Goal: Navigation & Orientation: Find specific page/section

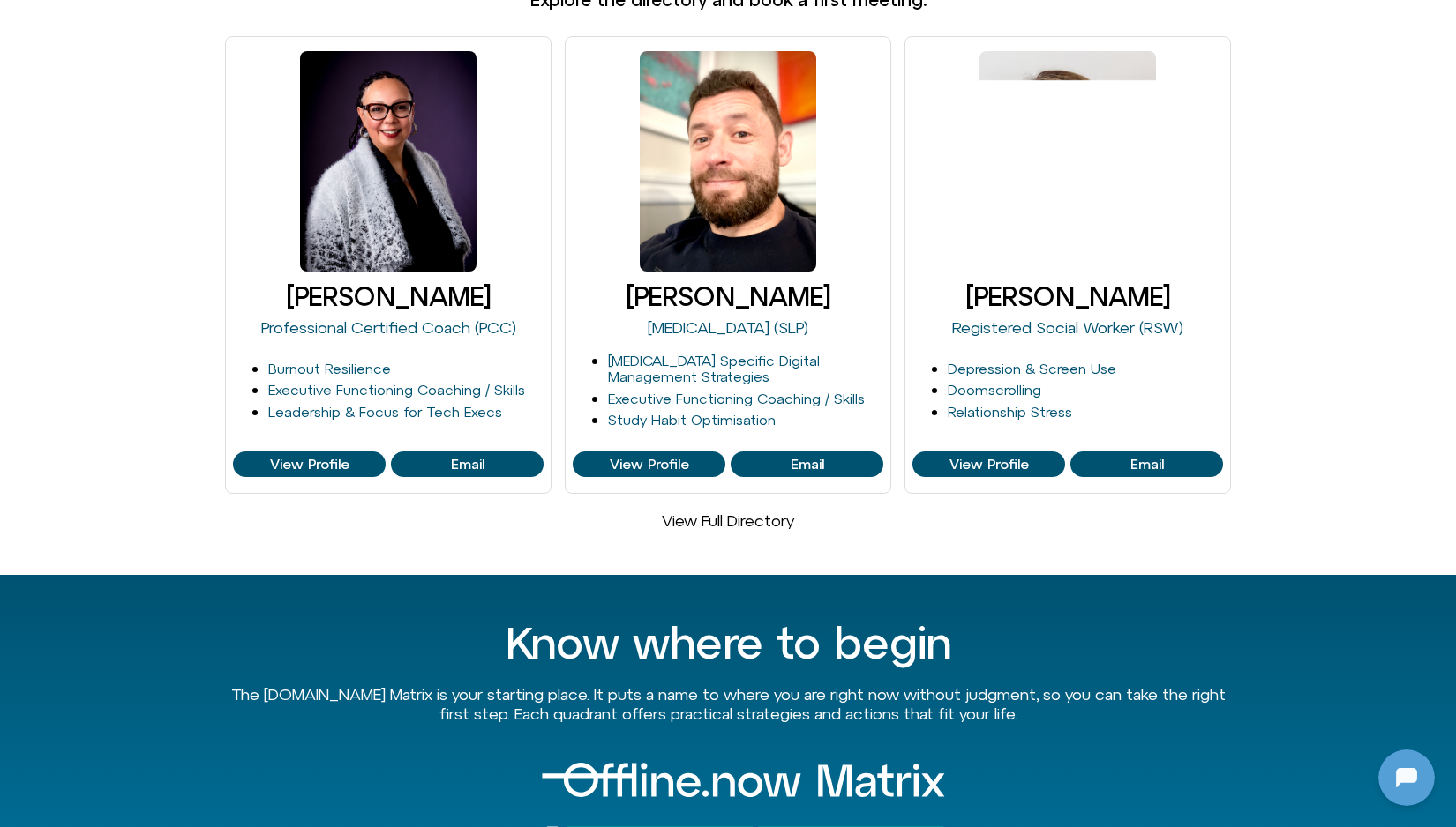
scroll to position [1159, 0]
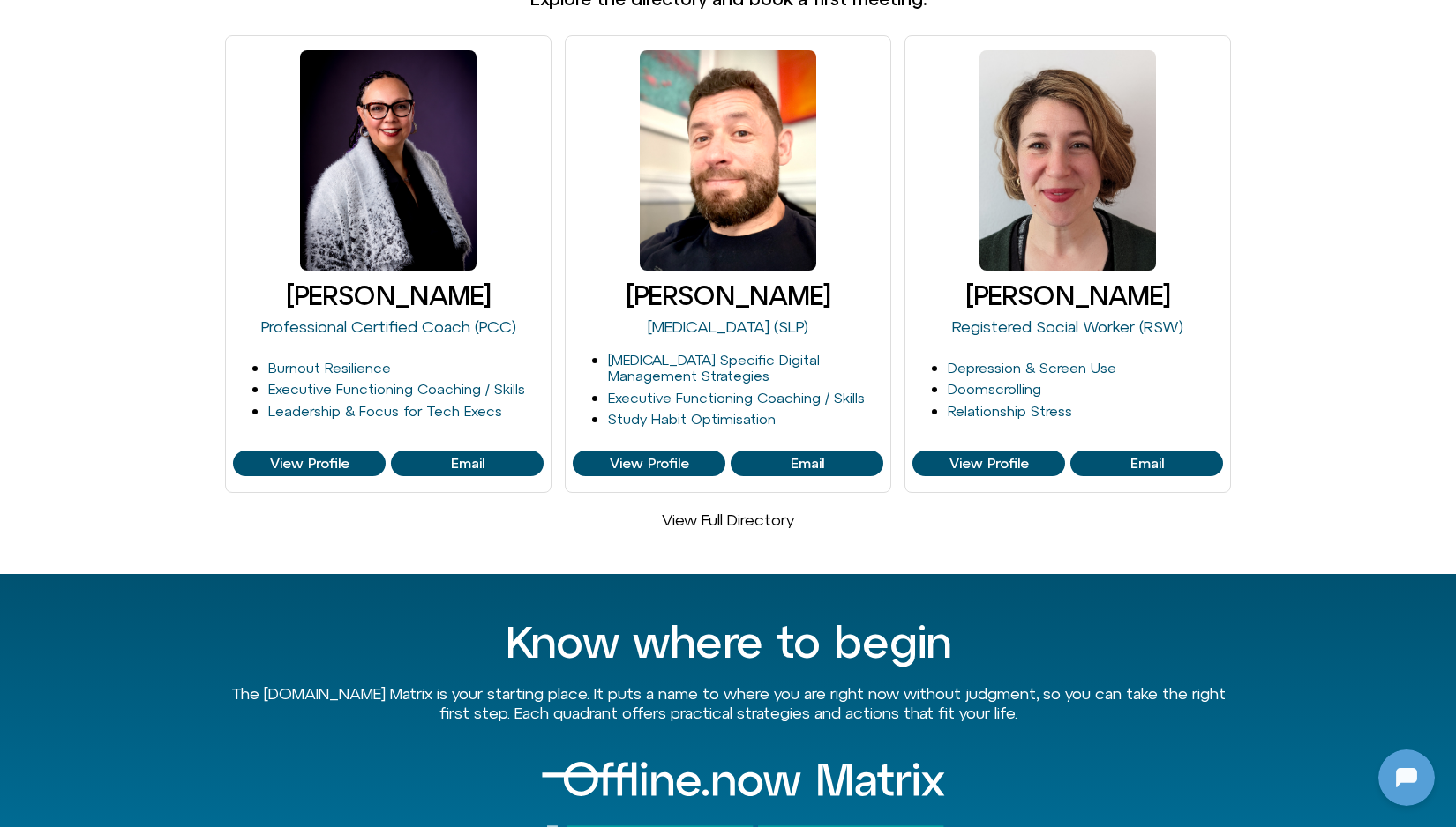
click at [721, 510] on link "View Full Directory" at bounding box center [728, 519] width 133 height 19
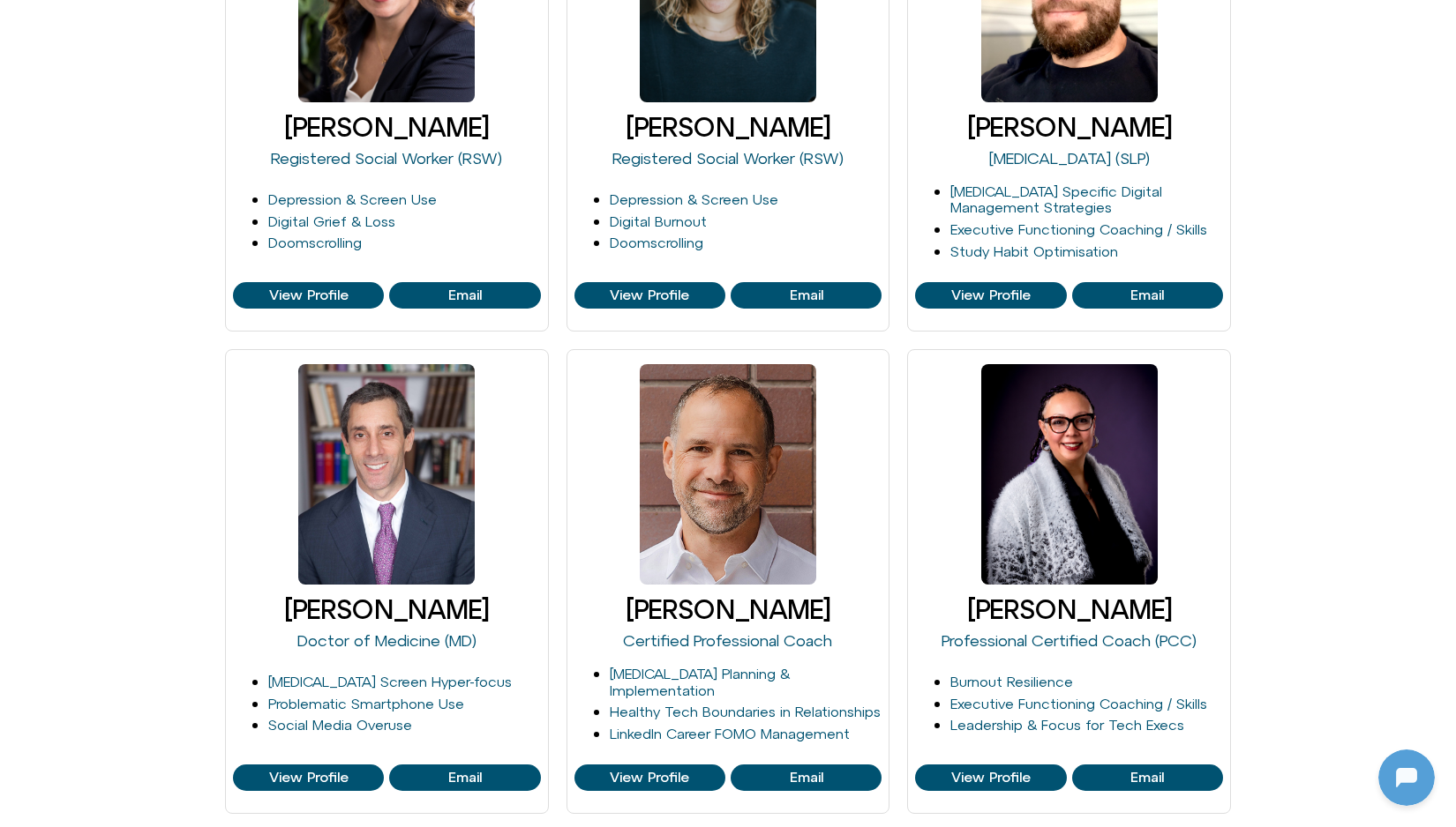
scroll to position [482, 0]
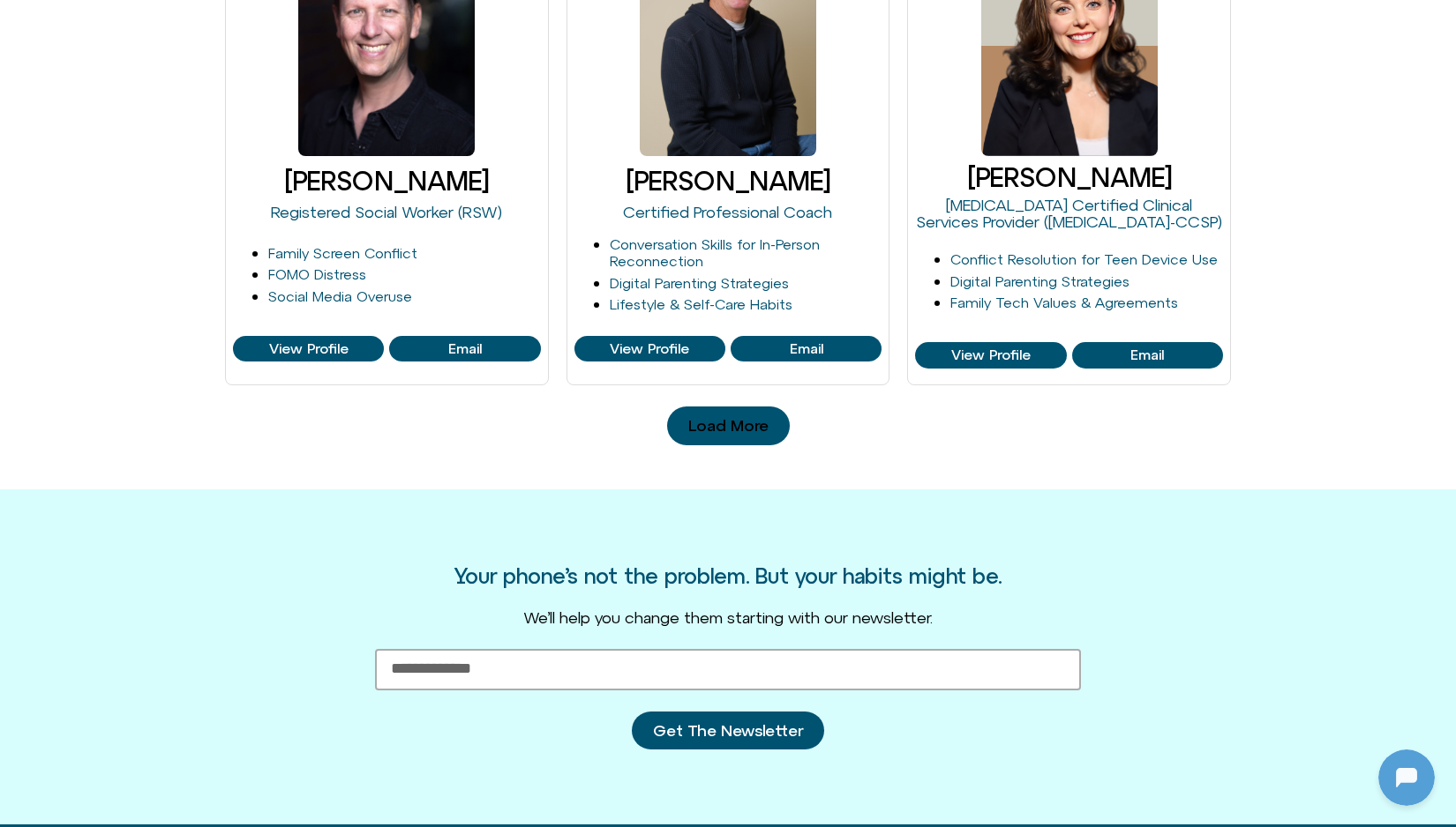
scroll to position [1884, 0]
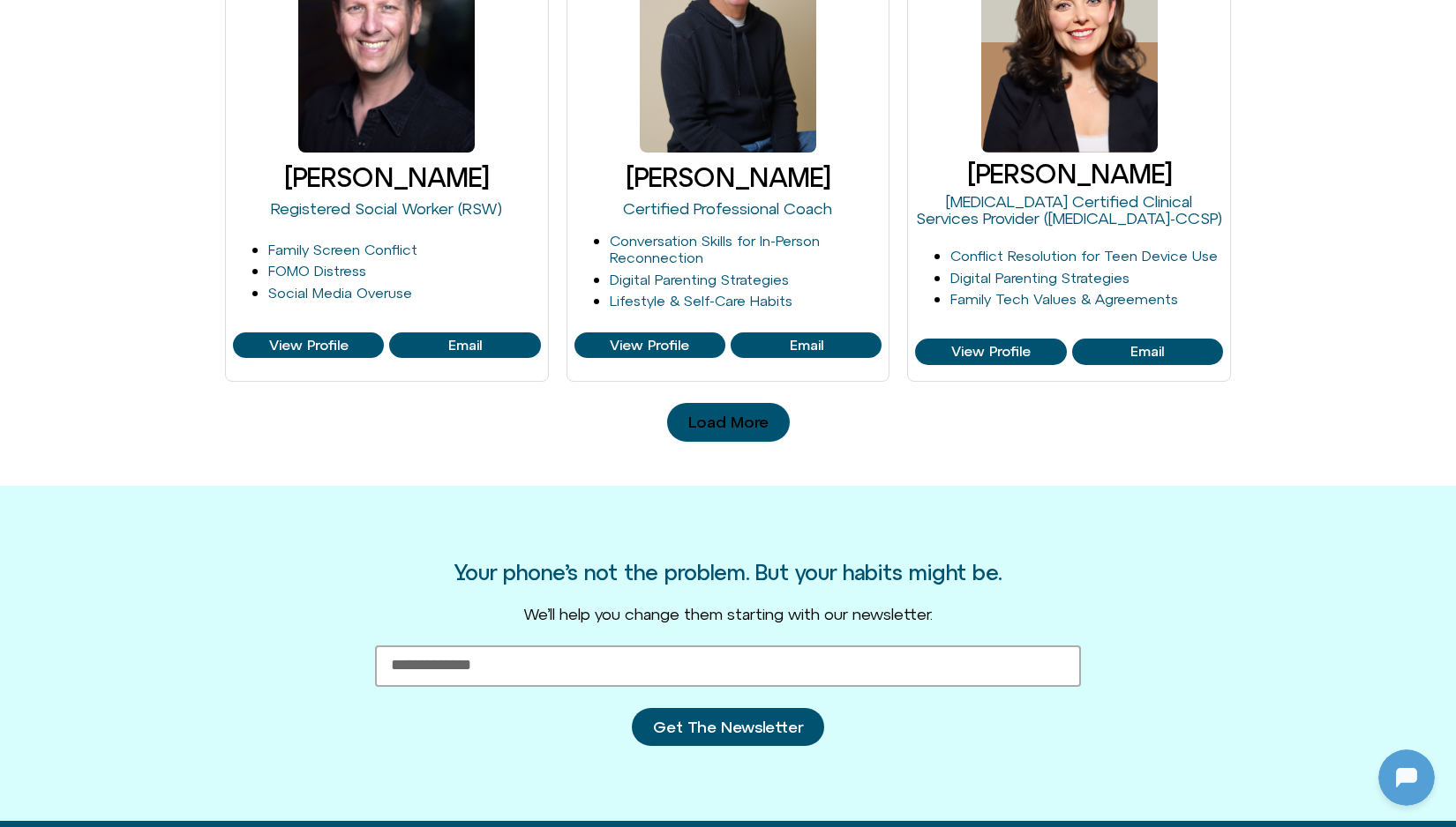
click at [733, 421] on span "Load More" at bounding box center [728, 422] width 80 height 18
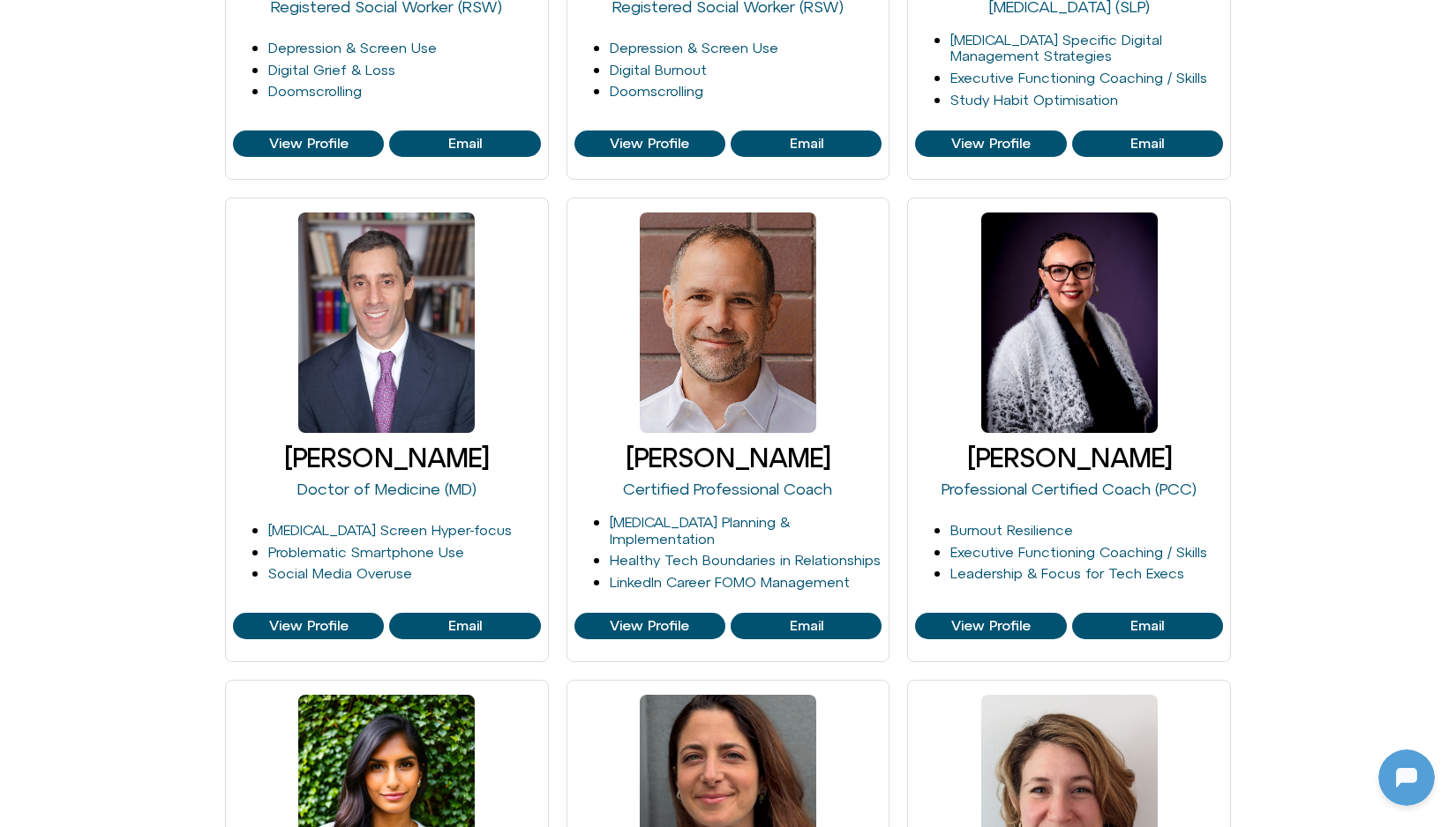
scroll to position [636, 0]
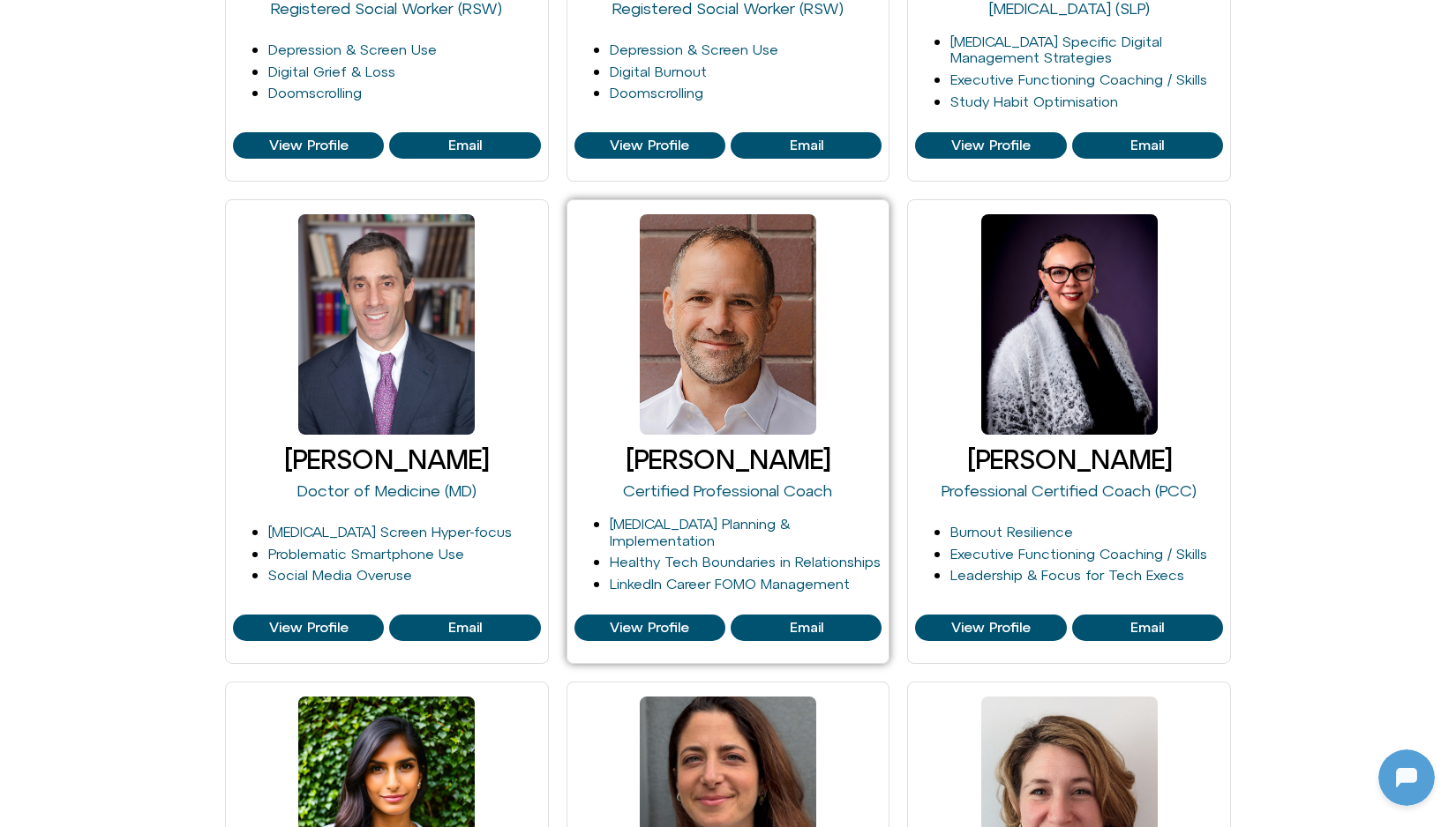
drag, startPoint x: 719, startPoint y: 282, endPoint x: 849, endPoint y: 242, distance: 136.0
click at [719, 282] on div at bounding box center [728, 325] width 176 height 221
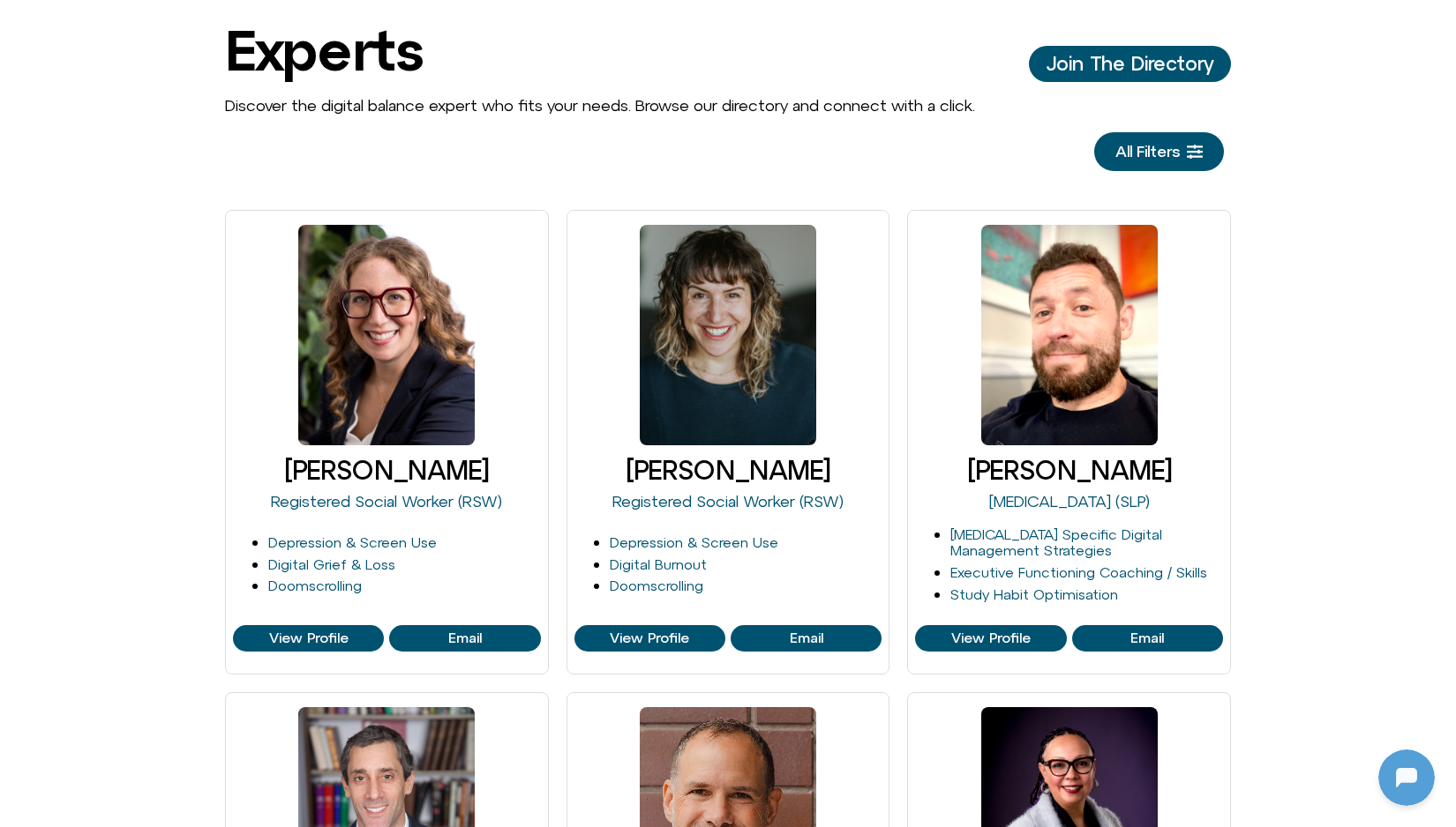
scroll to position [0, 0]
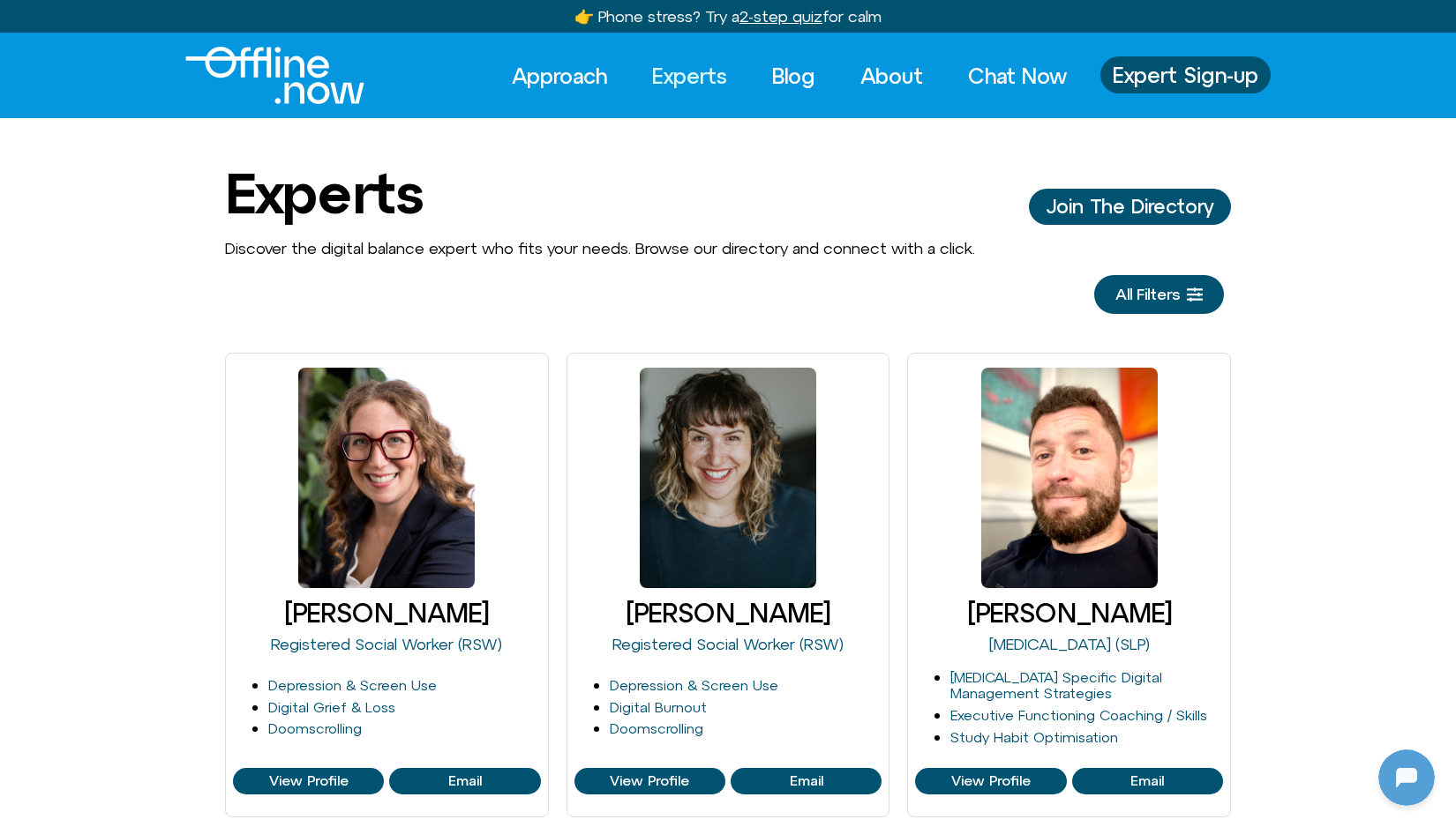
click at [313, 75] on img "Logo" at bounding box center [274, 76] width 179 height 57
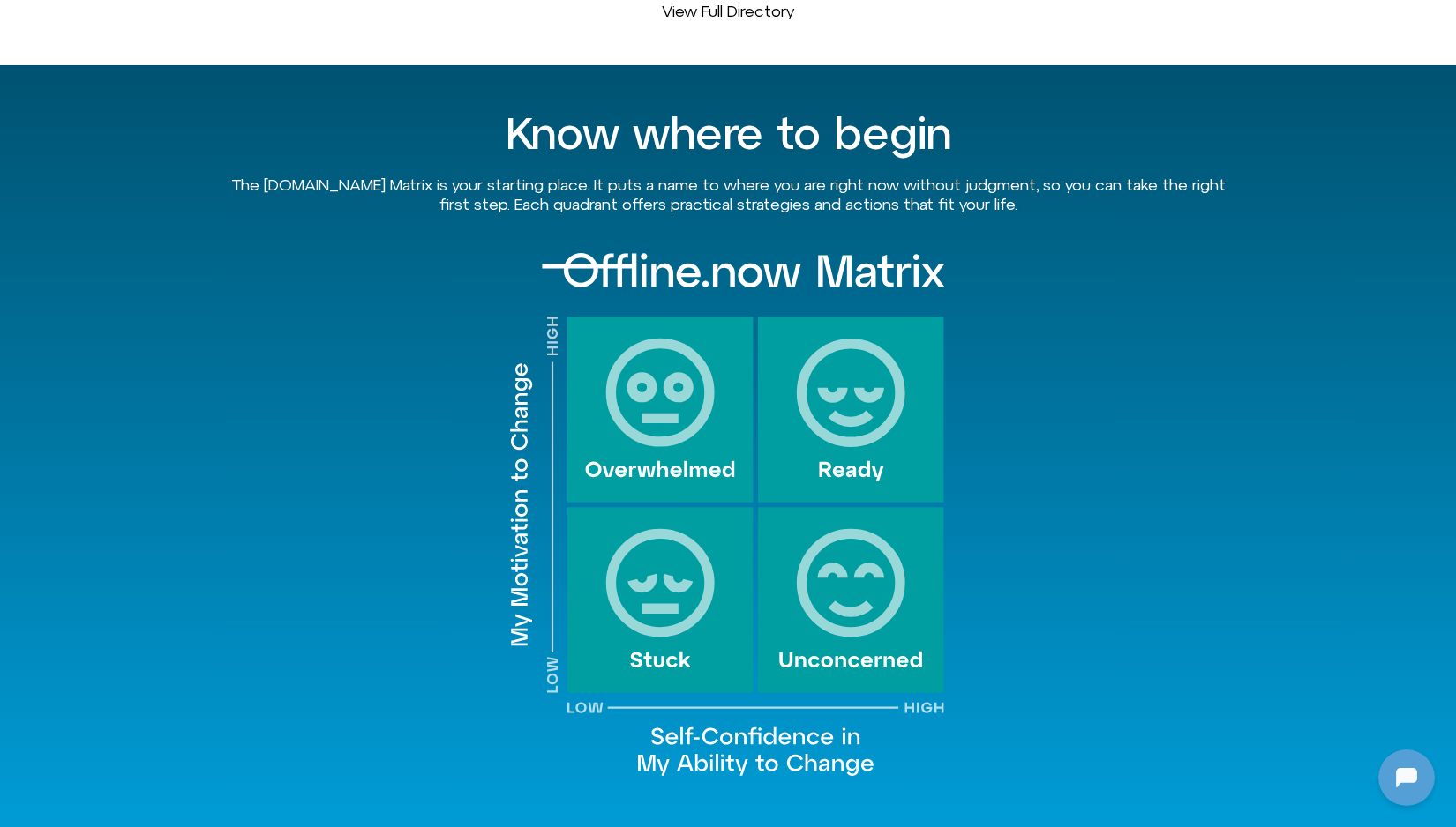
scroll to position [1669, 0]
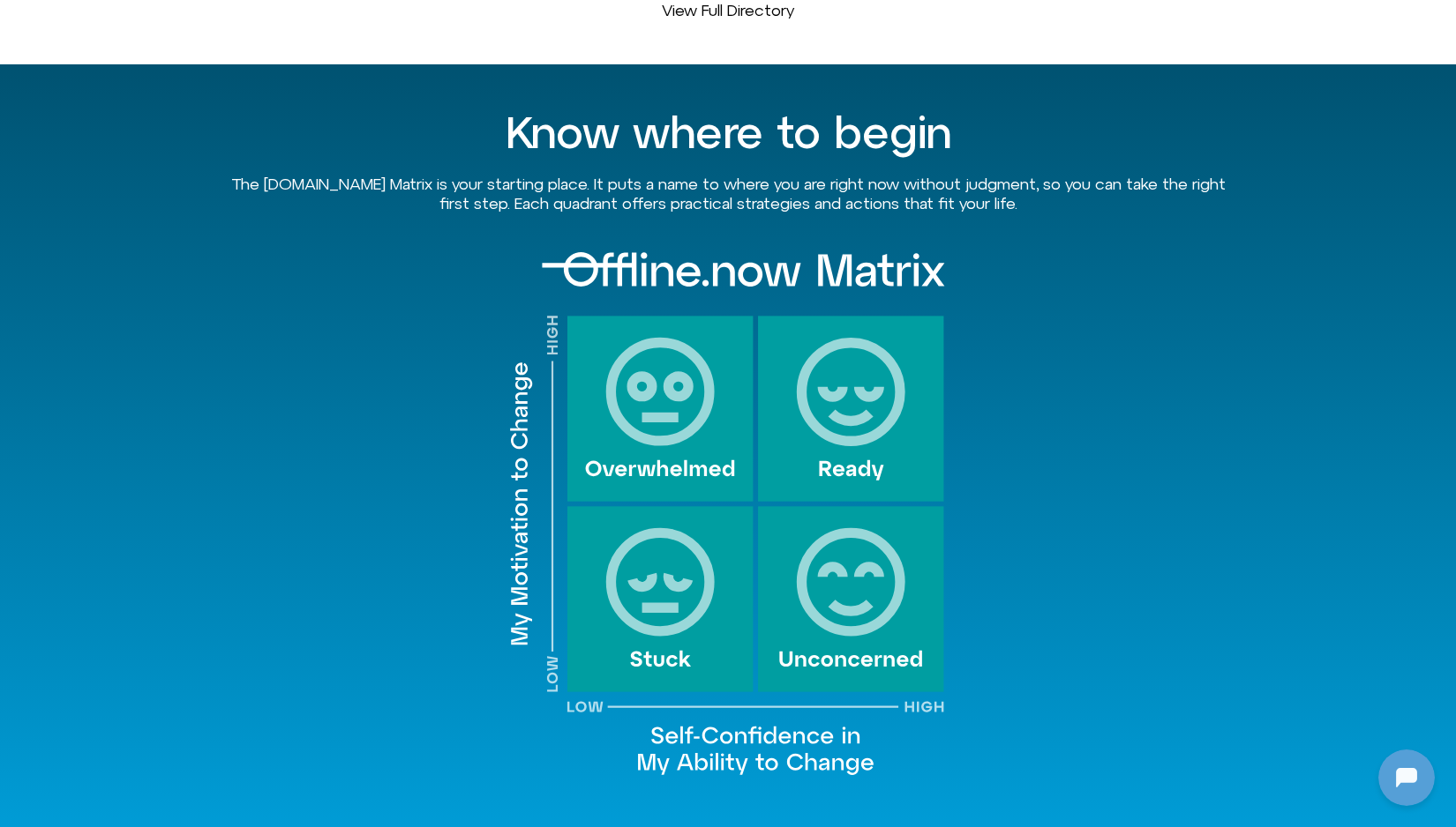
click at [626, 330] on img at bounding box center [728, 514] width 441 height 541
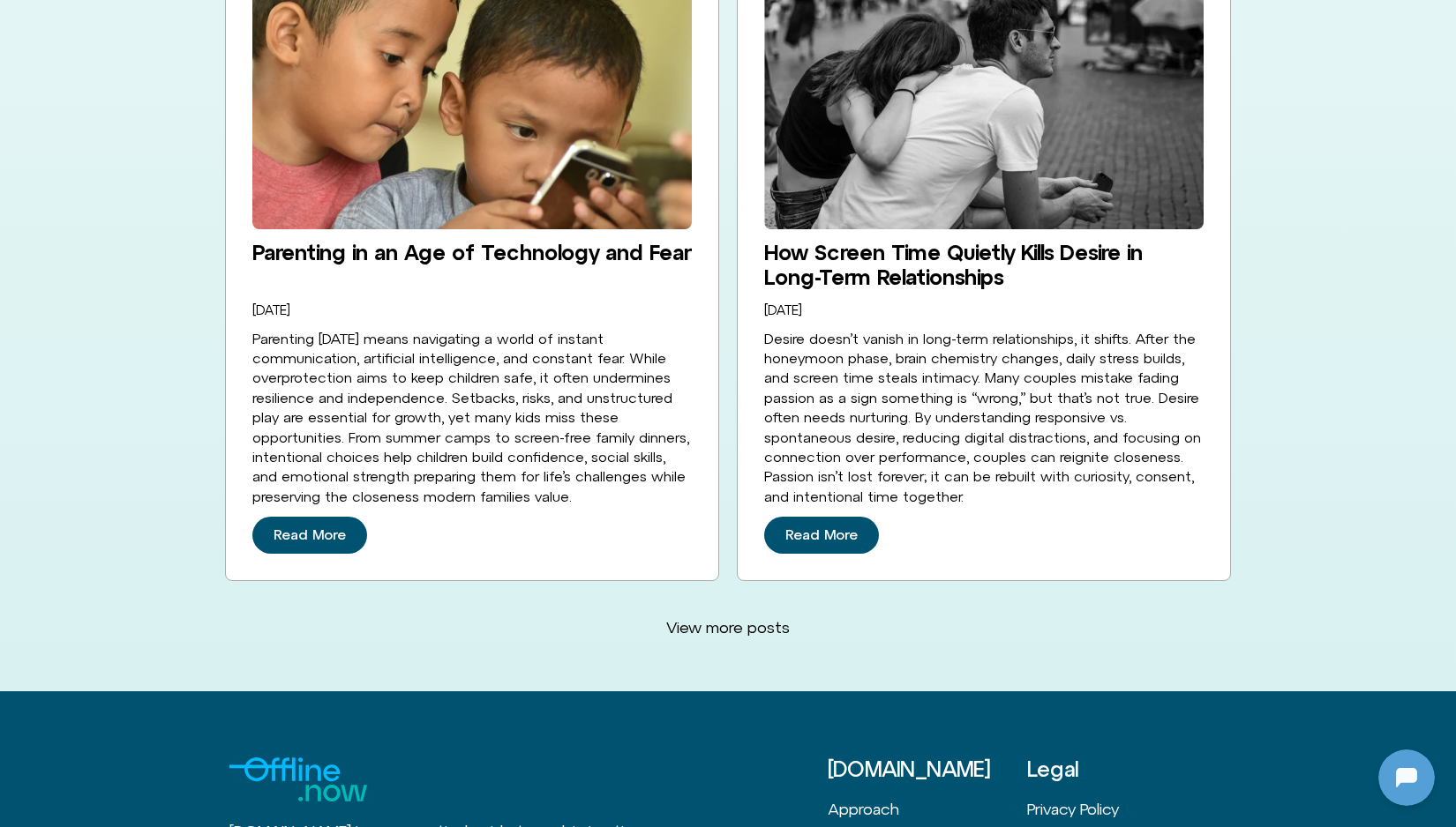
scroll to position [4757, 0]
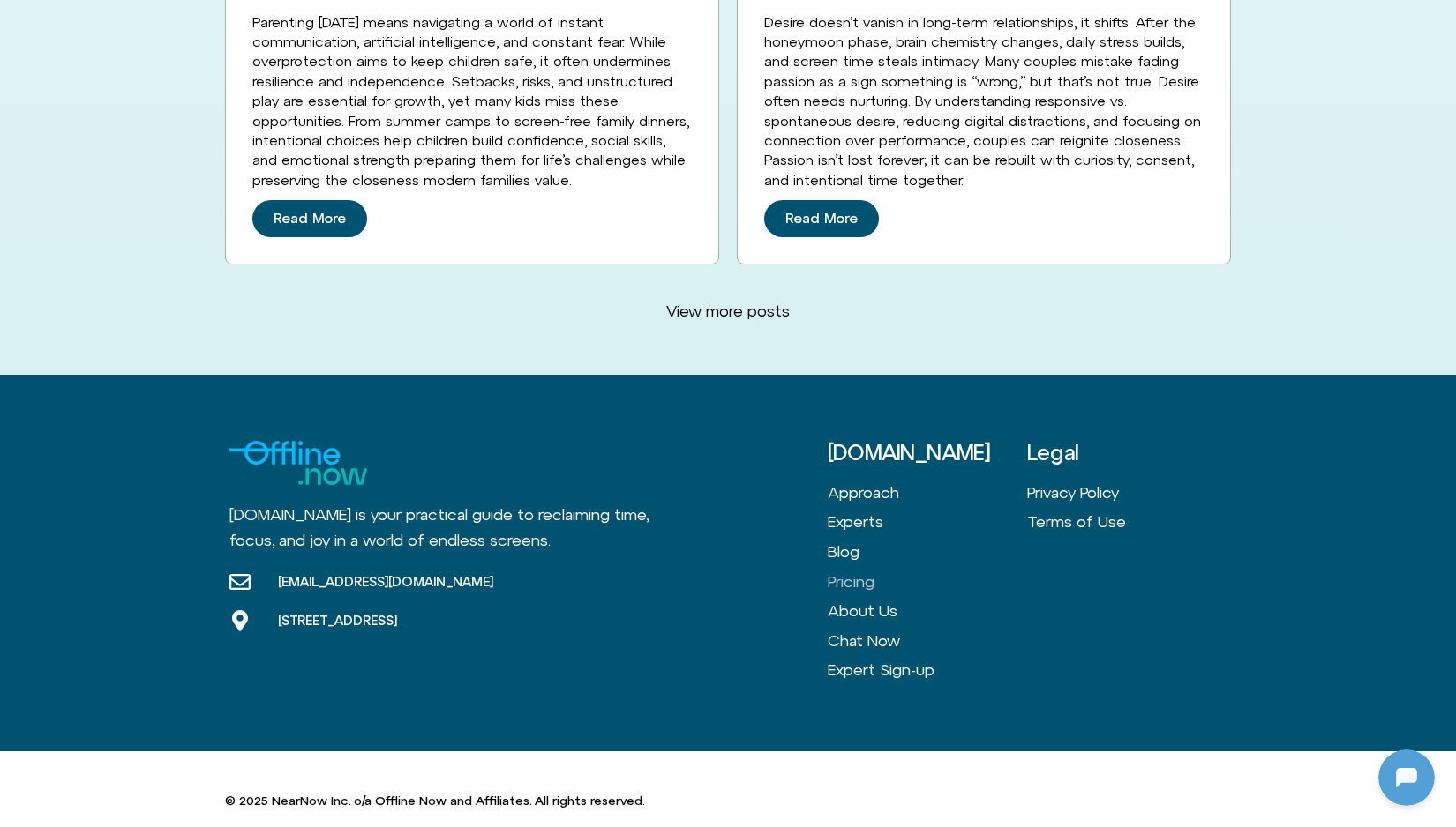
click at [867, 567] on link "Pricing" at bounding box center [927, 582] width 199 height 30
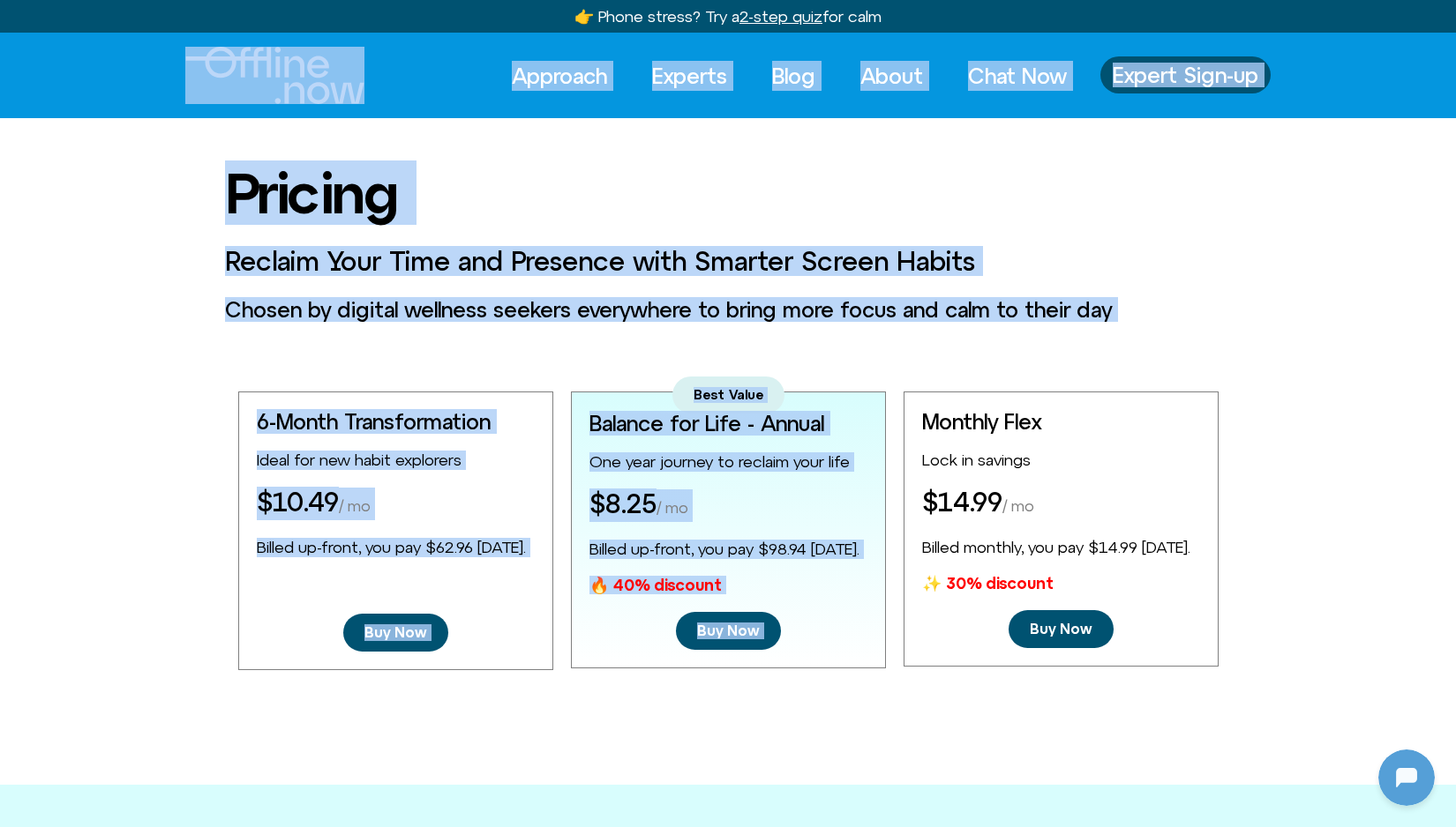
drag, startPoint x: 144, startPoint y: 54, endPoint x: 1212, endPoint y: 339, distance: 1105.4
click at [1212, 339] on body "Skip to content 👉 Phone stress? Try a 2-step quiz for calm 👉 Phone stress? 2-st…" at bounding box center [728, 798] width 1456 height 1595
click at [1212, 339] on div "Pricing Reclaim Your Time and Presence with Smarter Screen Habits Chosen by dig…" at bounding box center [728, 416] width 1456 height 508
drag, startPoint x: 1212, startPoint y: 329, endPoint x: 131, endPoint y: 56, distance: 1114.9
click at [131, 56] on body "Skip to content 👉 Phone stress? Try a 2-step quiz for calm 👉 Phone stress? 2-st…" at bounding box center [728, 798] width 1456 height 1595
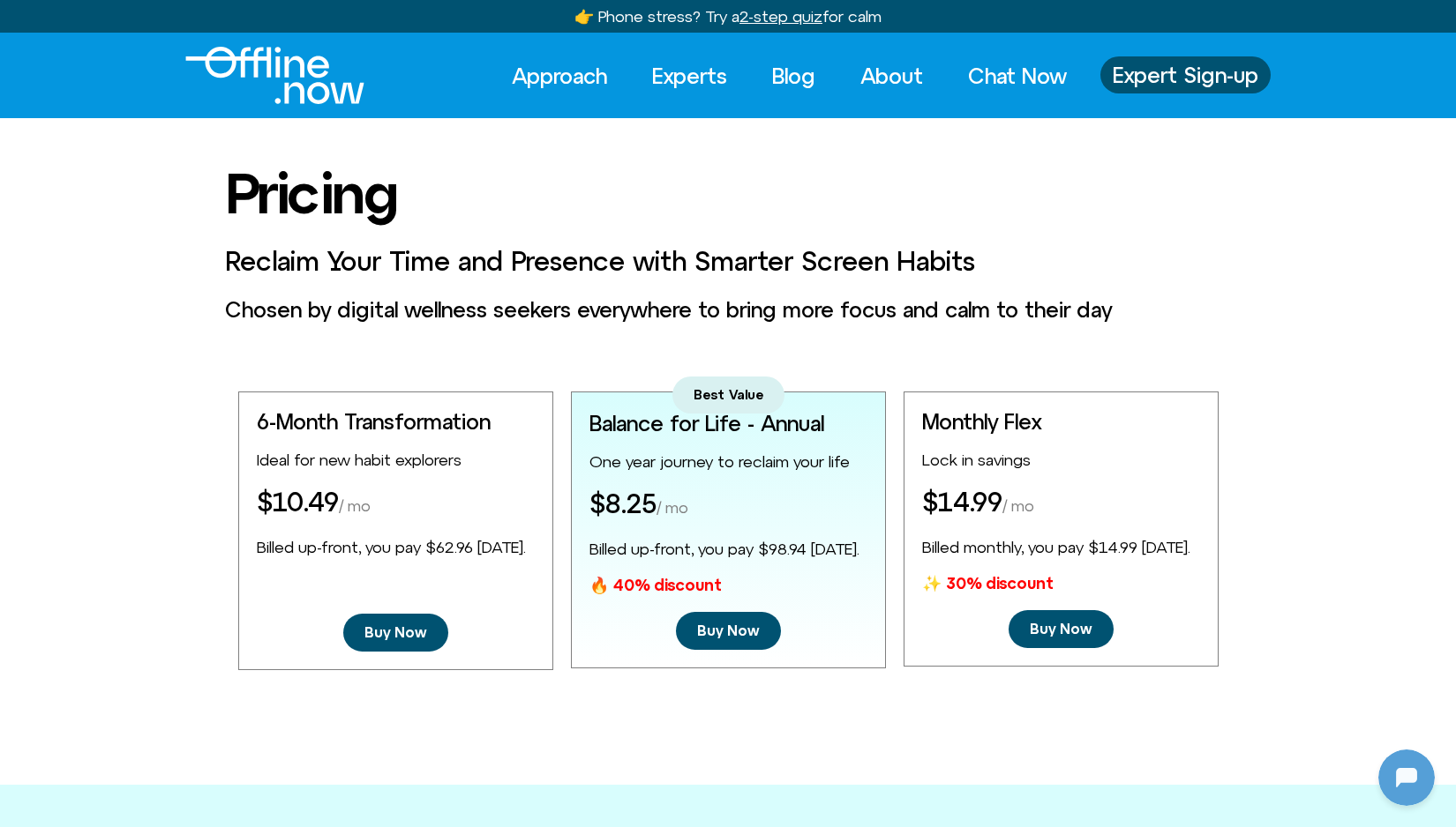
click at [131, 56] on div "Approach Experts Blog About Chat Now Approach Experts Blog About Chat Now Exper…" at bounding box center [728, 76] width 1428 height 57
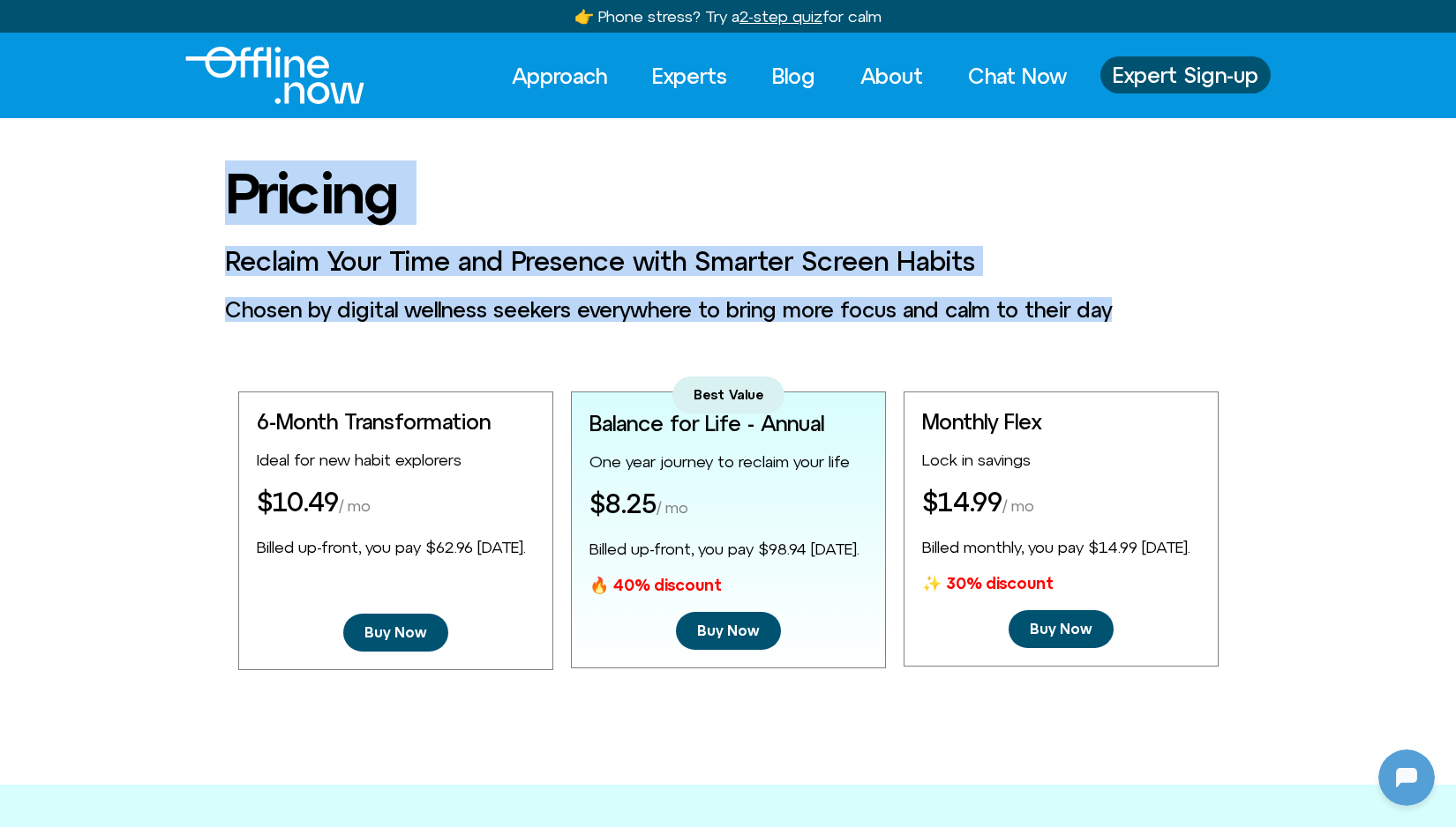
drag, startPoint x: 226, startPoint y: 183, endPoint x: 1173, endPoint y: 305, distance: 954.8
click at [1173, 305] on div "Pricing Reclaim Your Time and Presence with Smarter Screen Habits Chosen by dig…" at bounding box center [728, 416] width 1456 height 508
click at [1173, 306] on h3 "Chosen by digital wellness seekers everywhere to bring more focus and calm to t…" at bounding box center [728, 309] width 1006 height 23
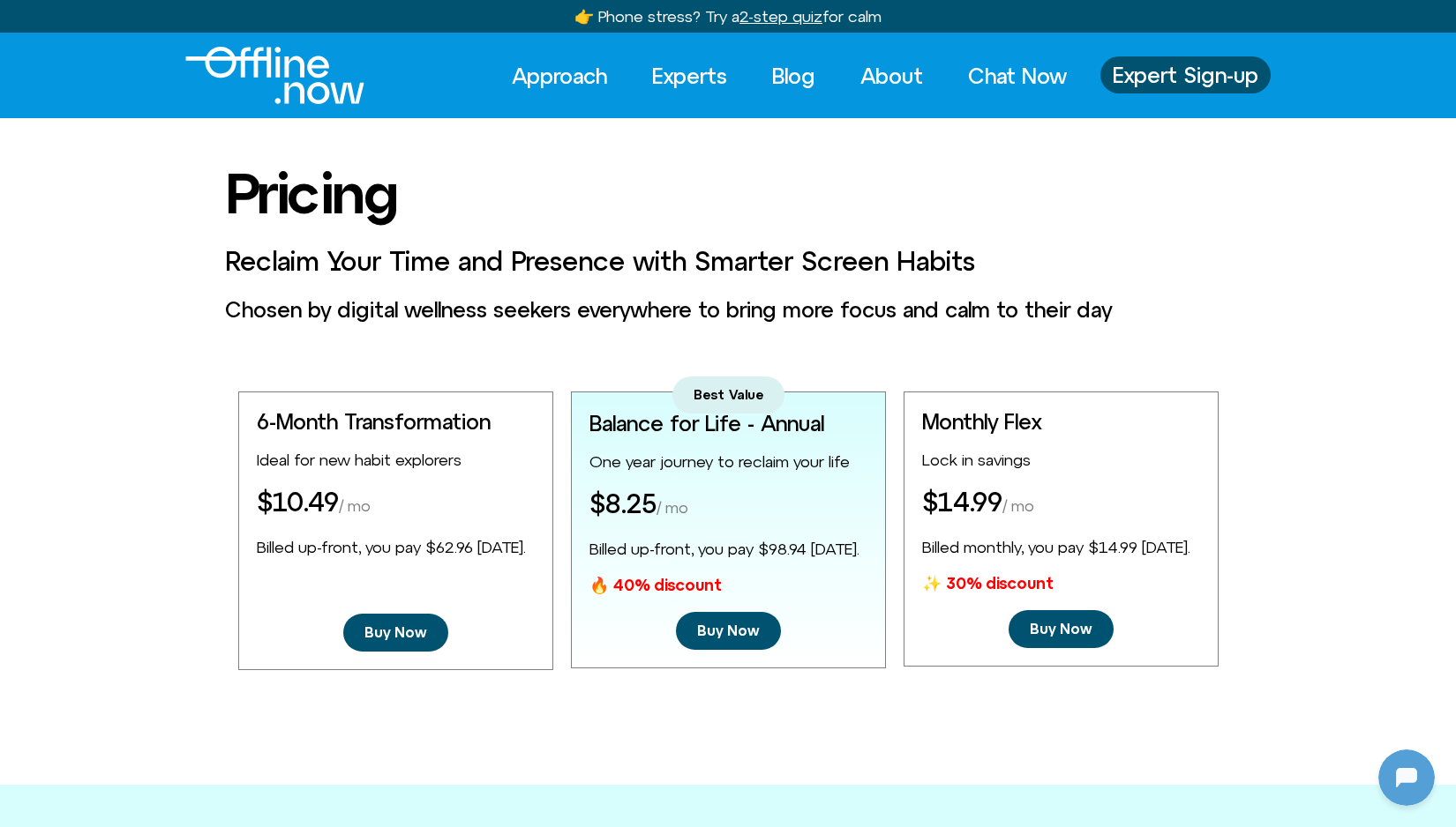
click at [1173, 306] on h3 "Chosen by digital wellness seekers everywhere to bring more focus and calm to t…" at bounding box center [728, 309] width 1006 height 23
click at [878, 81] on link "About" at bounding box center [891, 76] width 94 height 39
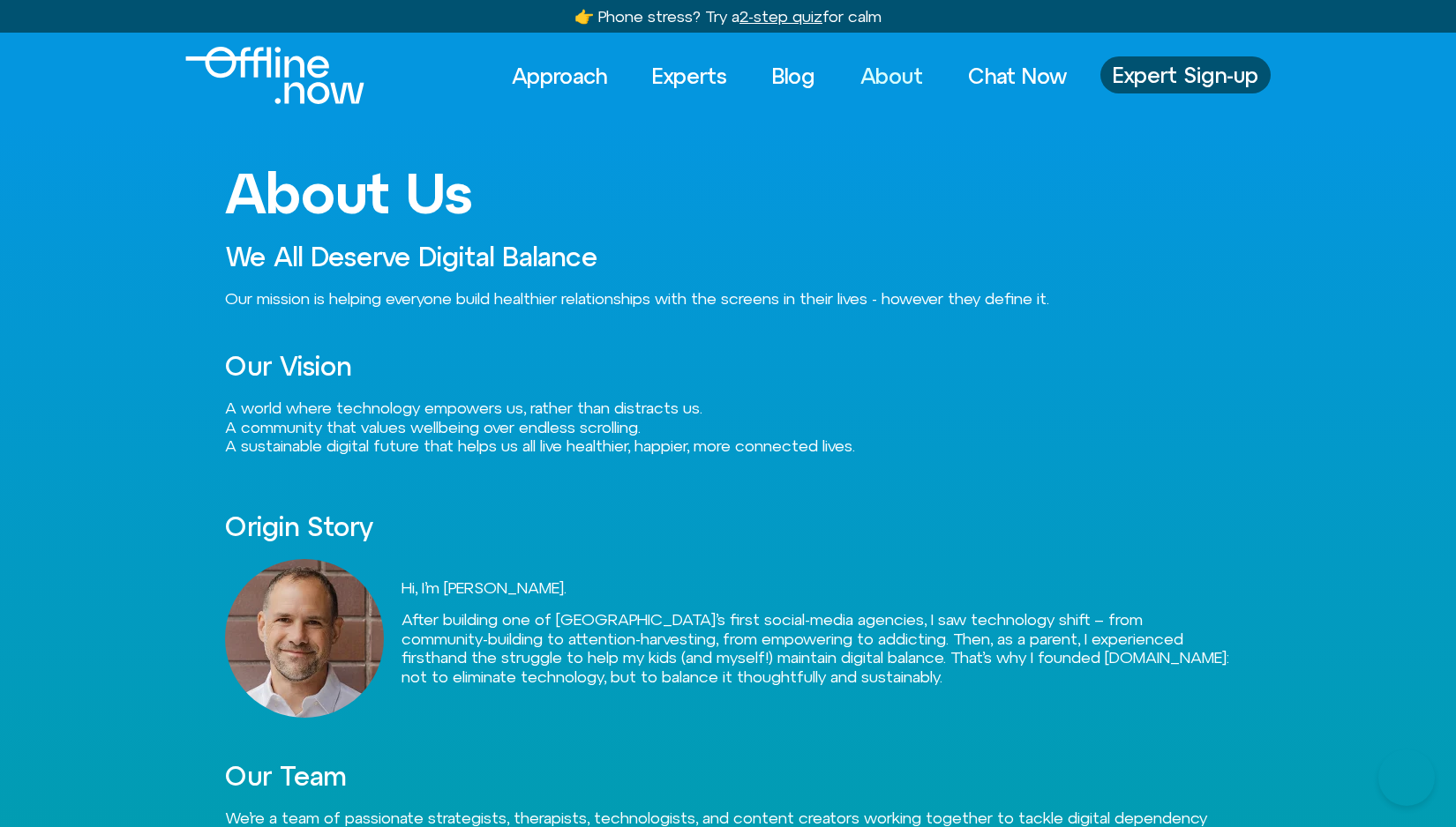
drag, startPoint x: 0, startPoint y: 0, endPoint x: 760, endPoint y: 281, distance: 810.3
click at [760, 281] on div "About Us We All Deserve Digital Balance Our mission is helping everyone build h…" at bounding box center [728, 623] width 1006 height 1011
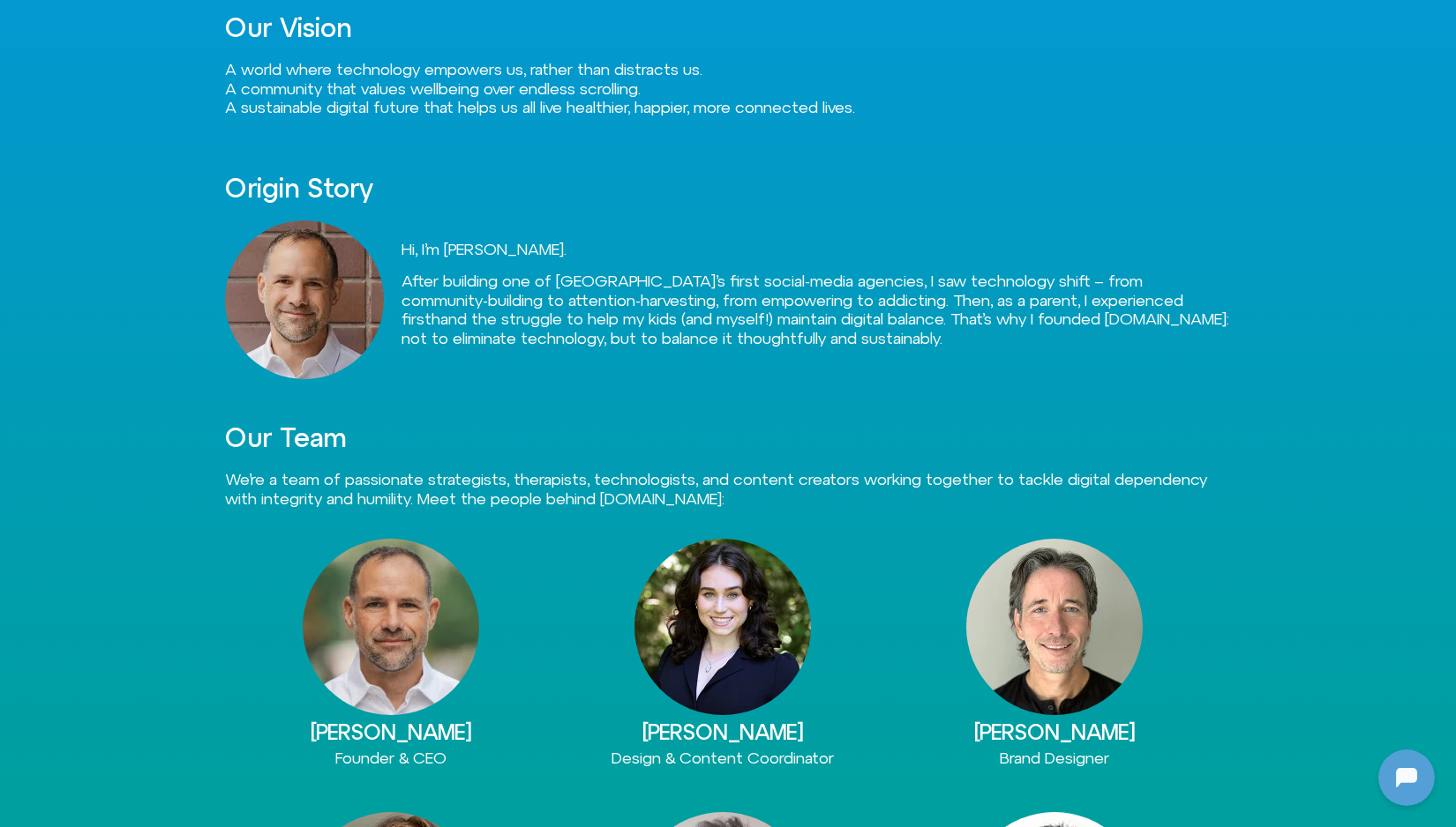
scroll to position [345, 0]
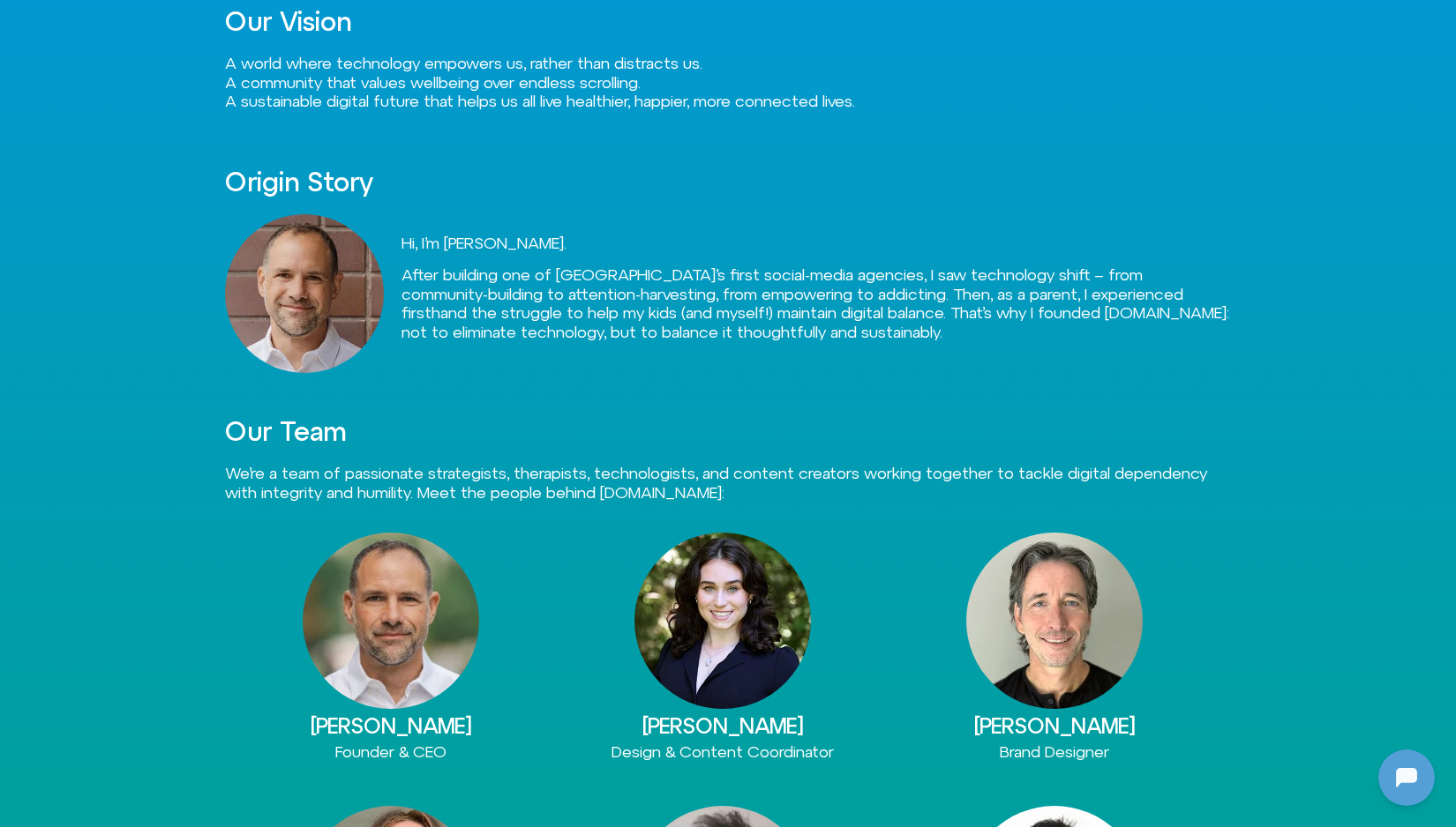
click at [683, 632] on img at bounding box center [722, 621] width 176 height 176
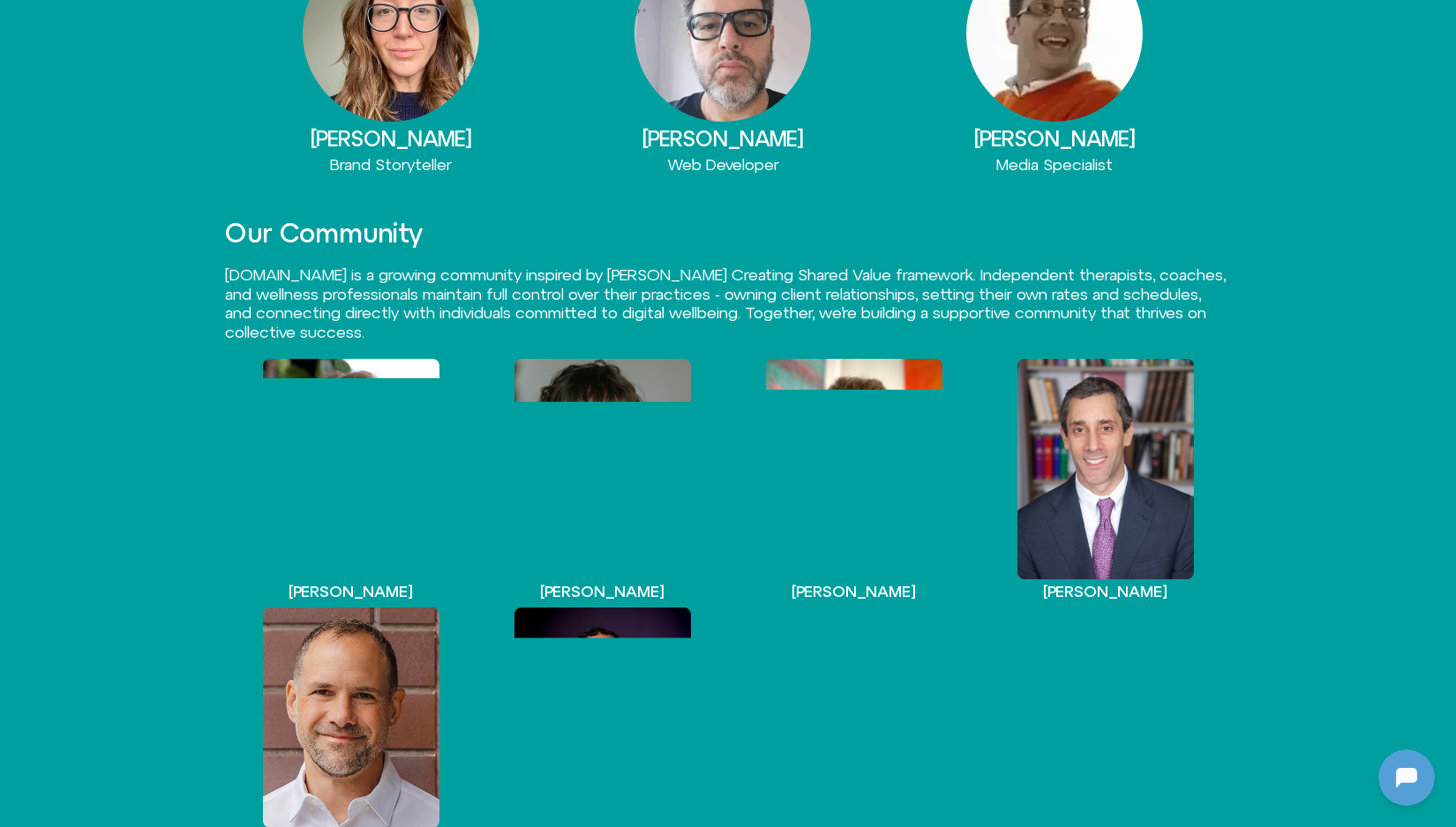
scroll to position [1215, 0]
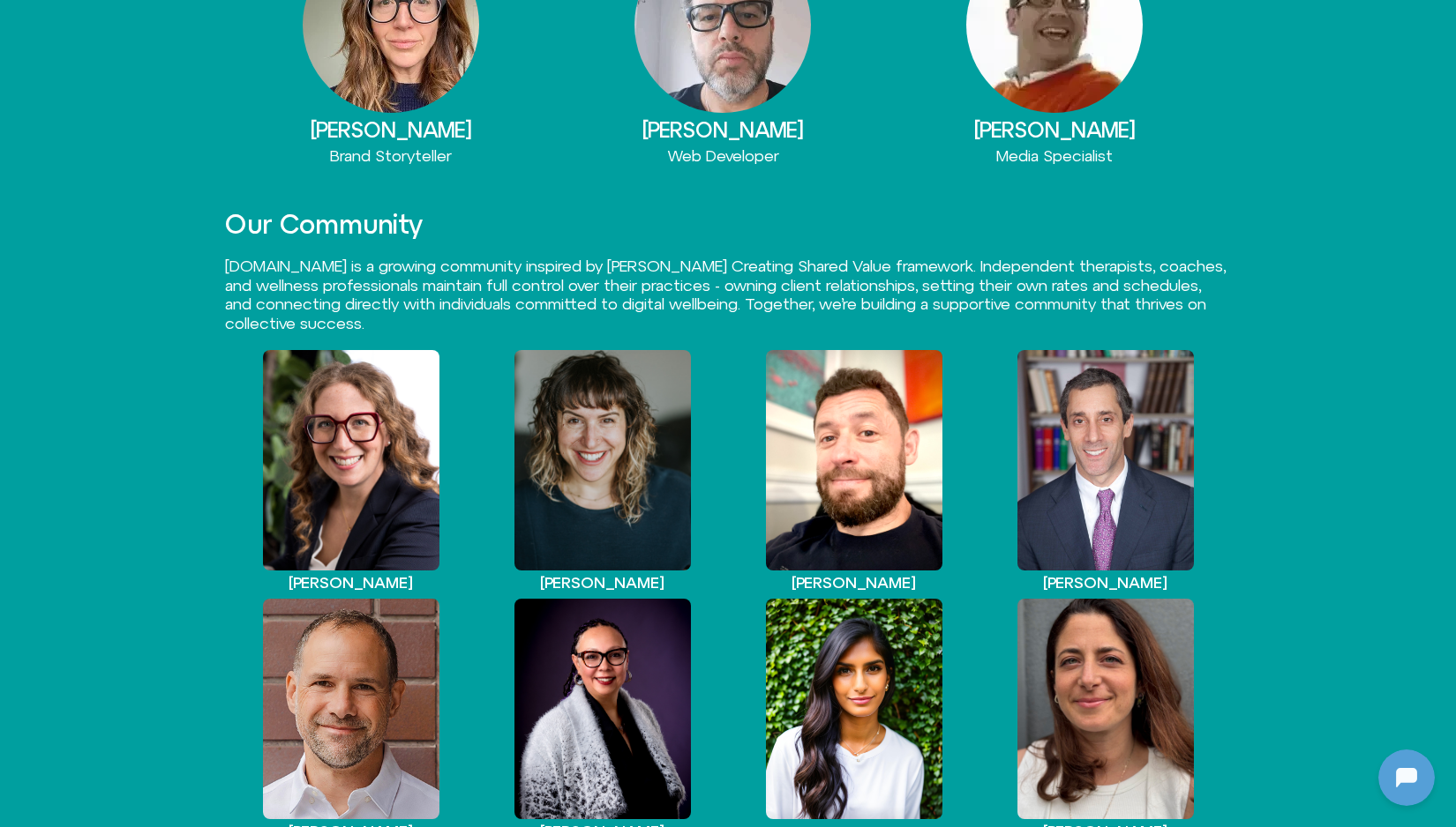
click at [581, 442] on div "View Profile" at bounding box center [602, 461] width 176 height 221
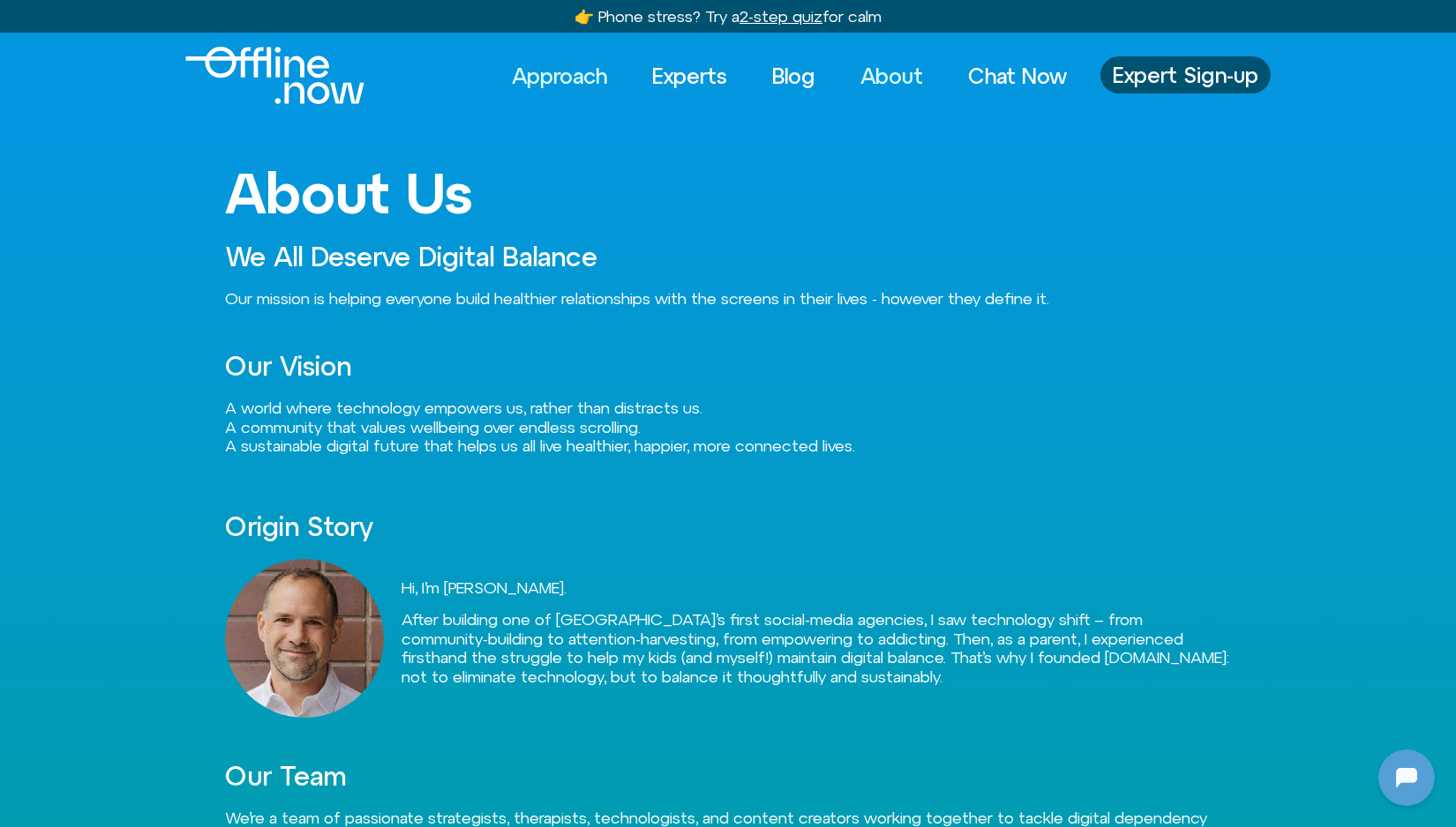
click at [538, 82] on link "Approach" at bounding box center [559, 76] width 127 height 39
